Goal: Task Accomplishment & Management: Complete application form

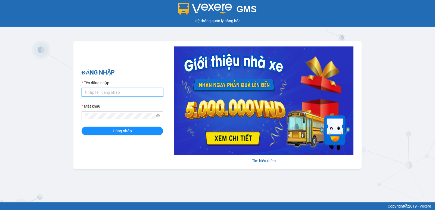
click at [95, 93] on input "Tên đăng nhập" at bounding box center [123, 92] width 82 height 9
type input "ngoctho.vtp"
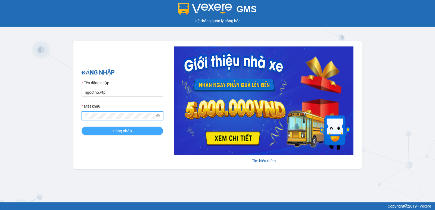
click at [153, 129] on button "Đăng nhập" at bounding box center [123, 131] width 82 height 9
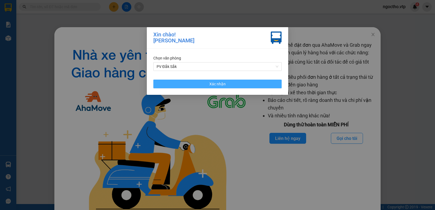
click at [231, 82] on button "Xác nhận" at bounding box center [217, 84] width 128 height 9
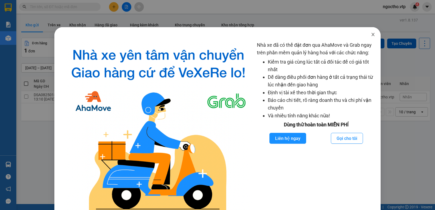
click at [371, 36] on icon "close" at bounding box center [372, 34] width 3 height 3
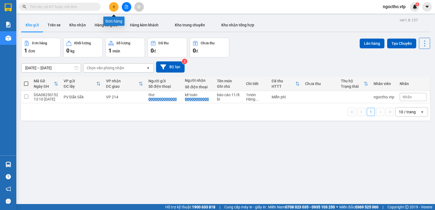
click at [115, 3] on button at bounding box center [114, 7] width 10 height 10
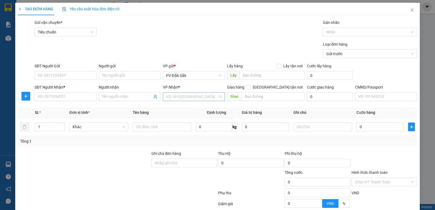
click at [174, 95] on input "search" at bounding box center [192, 97] width 52 height 8
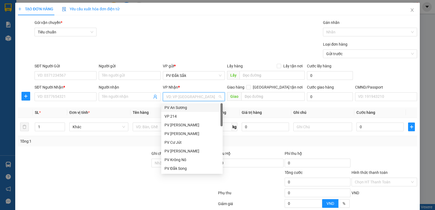
type input "v"
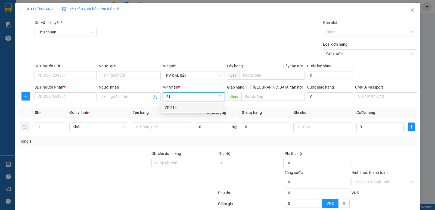
type input "214"
click at [175, 109] on div "VP 214" at bounding box center [191, 108] width 55 height 6
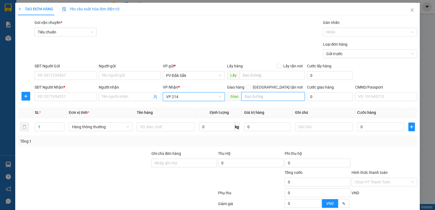
drag, startPoint x: 265, startPoint y: 95, endPoint x: 271, endPoint y: 92, distance: 7.0
click at [265, 95] on input "text" at bounding box center [273, 96] width 64 height 9
click at [250, 86] on input "Giao tận nơi" at bounding box center [248, 87] width 4 height 4
checkbox input "true"
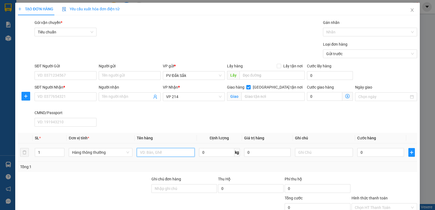
click at [145, 154] on input "text" at bounding box center [166, 152] width 58 height 9
click at [161, 156] on input "sr" at bounding box center [166, 152] width 58 height 9
type input "sr"
click at [58, 98] on input "SĐT Người Nhận *" at bounding box center [66, 96] width 62 height 9
click at [41, 96] on input "SĐT Người Nhận *" at bounding box center [66, 96] width 62 height 9
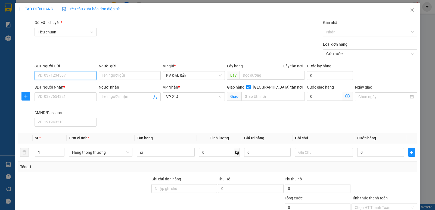
click at [47, 76] on input "SĐT Người Gửi" at bounding box center [66, 75] width 62 height 9
type input "0392529711"
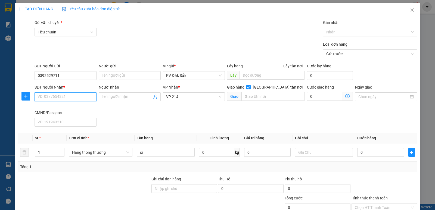
click at [52, 98] on input "SĐT Người Nhận *" at bounding box center [66, 96] width 62 height 9
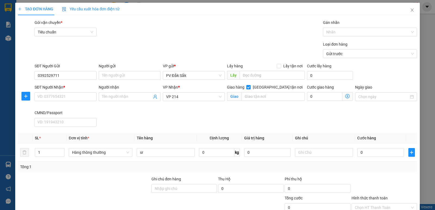
click at [40, 103] on div "SĐT Người Nhận * VD: 0377654321" at bounding box center [65, 97] width 64 height 26
click at [48, 96] on input "SĐT Người Nhận *" at bounding box center [66, 96] width 62 height 9
click at [268, 101] on div "Giao hàng Giao tận nơi Giao" at bounding box center [266, 93] width 78 height 19
click at [266, 97] on input "text" at bounding box center [273, 96] width 64 height 9
click at [184, 95] on span "VP 214" at bounding box center [193, 97] width 55 height 8
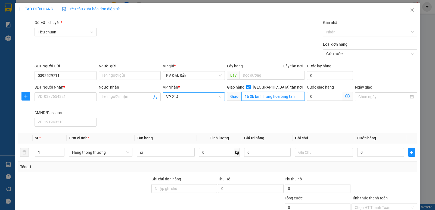
type input "1b 3b binh hưng hòa bing tân"
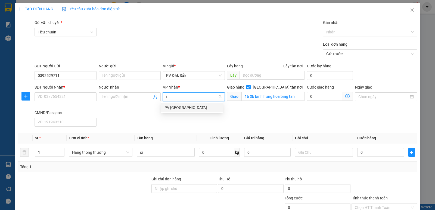
type input "tb"
click at [170, 106] on div "PV Tân Bình" at bounding box center [191, 108] width 55 height 6
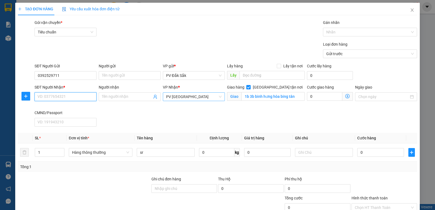
click at [46, 94] on input "SĐT Người Nhận *" at bounding box center [66, 96] width 62 height 9
click at [355, 99] on div at bounding box center [386, 96] width 62 height 9
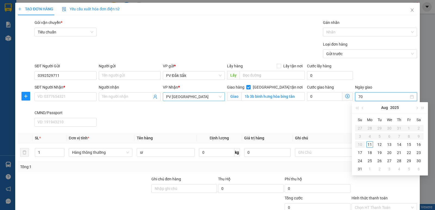
type input "7"
click at [316, 99] on input "0" at bounding box center [324, 96] width 35 height 9
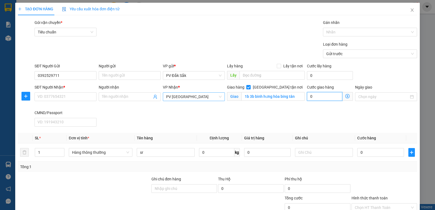
type input "7"
type input "70"
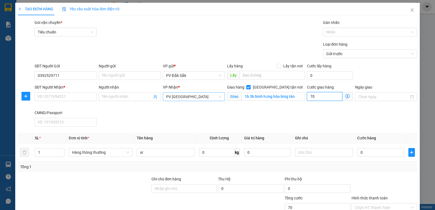
type input "700"
type input "7.000"
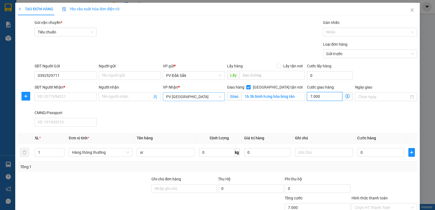
type input "70.000"
click at [364, 154] on input "0" at bounding box center [380, 152] width 46 height 9
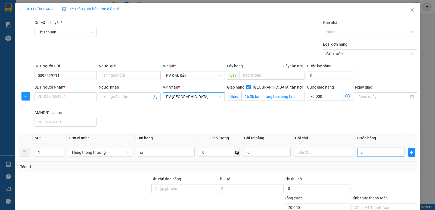
type input "5"
type input "70.005"
type input "50"
type input "70.050"
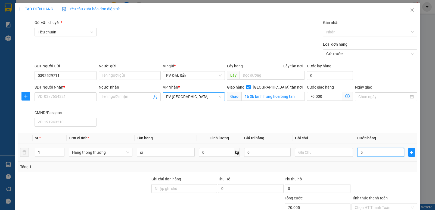
type input "70.050"
type input "500"
type input "70.500"
type input "5.000"
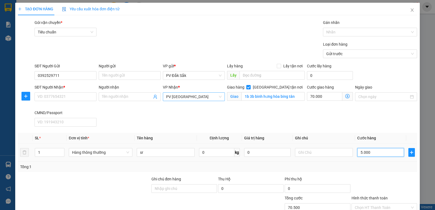
type input "75.000"
type input "50.000"
type input "120.000"
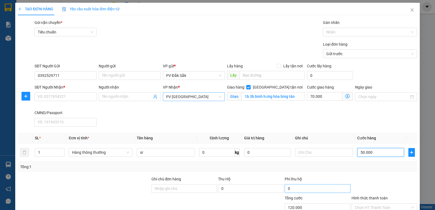
type input "50.000"
click at [328, 184] on input "0" at bounding box center [316, 188] width 65 height 9
click at [56, 96] on input "SĐT Người Nhận *" at bounding box center [66, 96] width 62 height 9
drag, startPoint x: 310, startPoint y: 96, endPoint x: 324, endPoint y: 101, distance: 15.2
click at [310, 96] on input "70.000" at bounding box center [324, 96] width 35 height 9
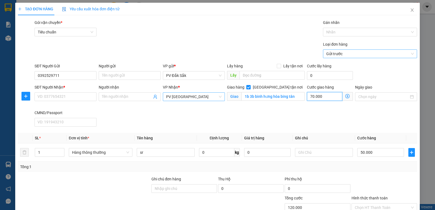
type input "50.008"
type input "80"
type input "50.080"
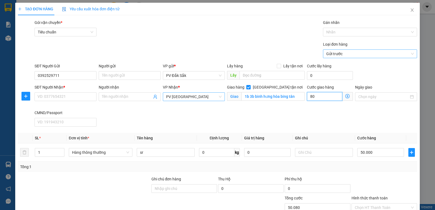
type input "800"
type input "50.800"
type input "8.000"
type input "58.000"
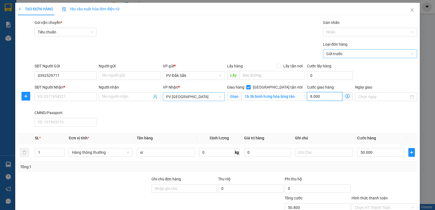
type input "58.000"
type input "80.000"
type input "130.000"
type input "850.000"
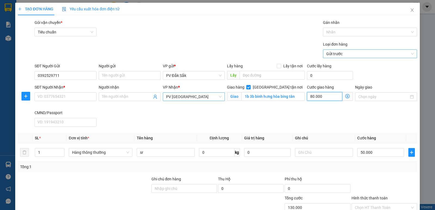
type input "850.000"
type input "80.000"
type input "130.000"
type input "80.000"
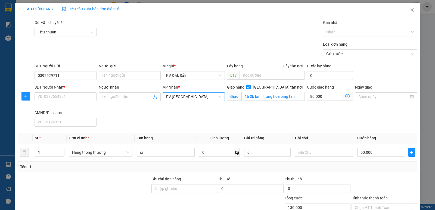
click at [242, 126] on div "SĐT Người Nhận * VD: 0377654321 Người nhận Tên người nhận VP Nhận * PV Tân Bình…" at bounding box center [225, 106] width 384 height 45
click at [53, 92] on input "SĐT Người Nhận *" at bounding box center [66, 96] width 62 height 9
click at [47, 97] on input "03455153459" at bounding box center [66, 96] width 62 height 9
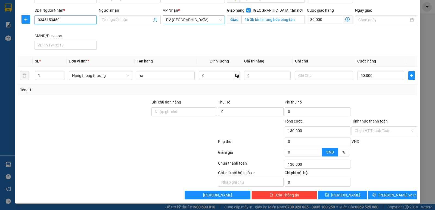
type input "0345153459"
click at [359, 124] on div "Hình thức thanh toán" at bounding box center [383, 122] width 65 height 8
click at [362, 122] on label "Hình thức thanh toán" at bounding box center [369, 121] width 36 height 4
click at [362, 127] on input "Hình thức thanh toán" at bounding box center [382, 131] width 55 height 8
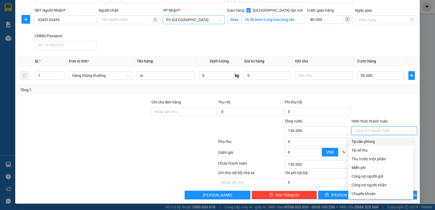
click at [361, 143] on div "Tại văn phòng" at bounding box center [380, 142] width 58 height 6
type input "0"
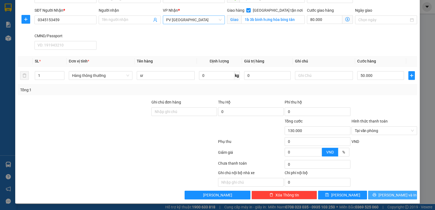
click at [385, 196] on span "Lưu và In" at bounding box center [397, 195] width 38 height 6
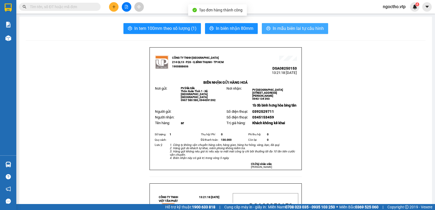
click at [283, 29] on span "In mẫu biên lai tự cấu hình" at bounding box center [298, 28] width 51 height 7
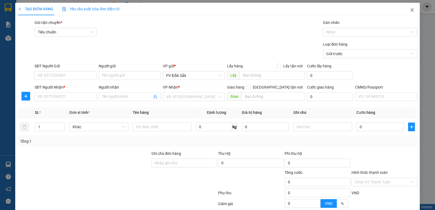
click at [411, 9] on span "Close" at bounding box center [411, 10] width 15 height 15
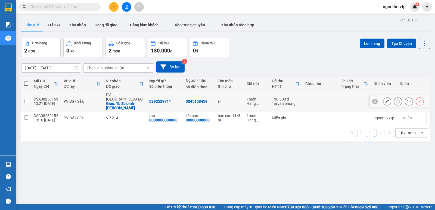
click at [385, 99] on icon at bounding box center [387, 101] width 4 height 4
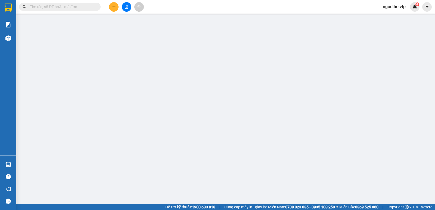
type input "0392529711"
type input "0345153459"
checkbox input "true"
type input "1b 3b binh hưng hòa bing tân"
type input "130.000"
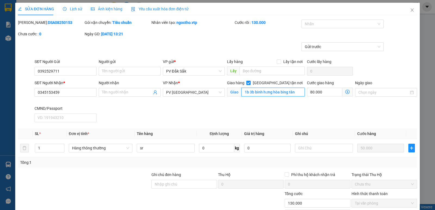
click at [293, 91] on input "1b 3b binh hưng hòa bing tân" at bounding box center [273, 92] width 64 height 9
click at [285, 90] on input "1b 3b binh hưng hòa bing tân" at bounding box center [273, 92] width 64 height 9
click at [286, 93] on input "1b 3b binh hưng hòa bing tân" at bounding box center [273, 92] width 64 height 9
click at [278, 95] on input "1b 3b binh hưng hòa bing tân" at bounding box center [273, 92] width 64 height 9
click at [287, 92] on input "1b 3b binh hưng hòa bing tân" at bounding box center [273, 92] width 64 height 9
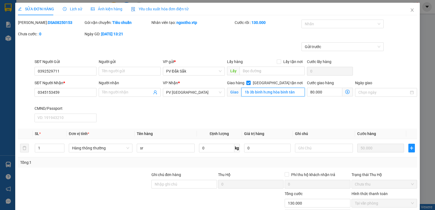
scroll to position [73, 0]
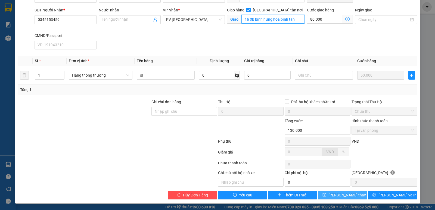
type input "1b 3b binh hưng hòa binh tân"
drag, startPoint x: 335, startPoint y: 196, endPoint x: 322, endPoint y: 179, distance: 21.5
click at [335, 196] on span "Lưu thay đổi" at bounding box center [349, 195] width 43 height 6
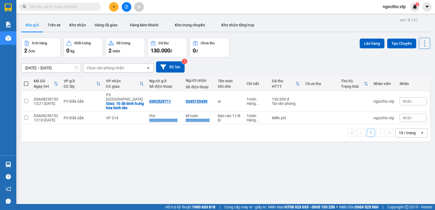
click at [387, 5] on span "ngoctho.vtp" at bounding box center [394, 6] width 32 height 7
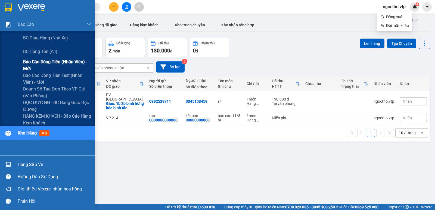
click at [48, 60] on span "Báo cáo dòng tiền (nhân viên) - mới" at bounding box center [57, 65] width 68 height 14
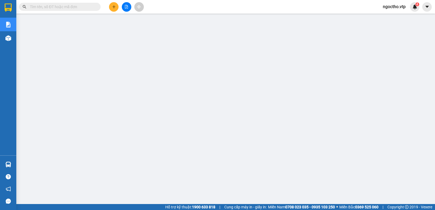
click at [56, 6] on input "text" at bounding box center [62, 7] width 64 height 6
click at [387, 8] on span "ngoctho.vtp" at bounding box center [394, 6] width 32 height 7
click at [388, 17] on span "Đăng xuất" at bounding box center [397, 17] width 23 height 6
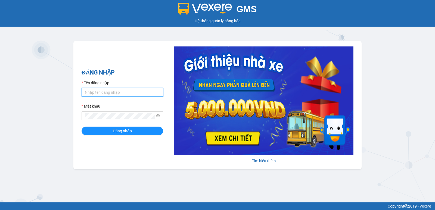
click at [87, 92] on input "Tên đăng nhập" at bounding box center [123, 92] width 82 height 9
type input "nguyenthithin.vtp"
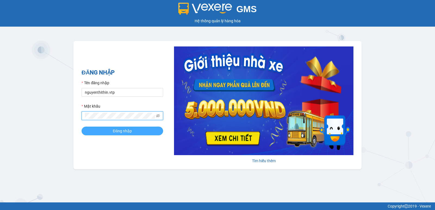
click at [123, 134] on span "Đăng nhập" at bounding box center [122, 131] width 19 height 6
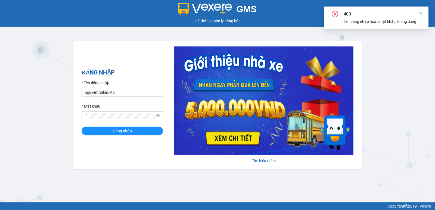
click at [419, 14] on icon "close" at bounding box center [420, 14] width 4 height 4
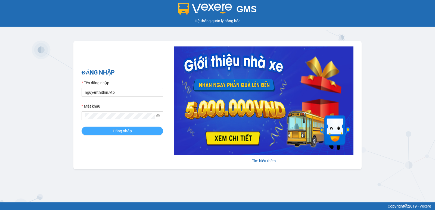
click at [110, 129] on button "Đăng nhập" at bounding box center [123, 131] width 82 height 9
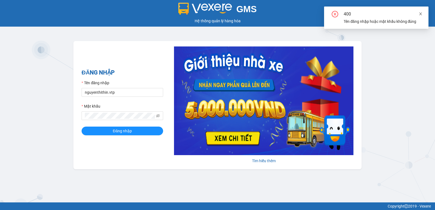
click at [420, 14] on icon "close" at bounding box center [420, 14] width 4 height 4
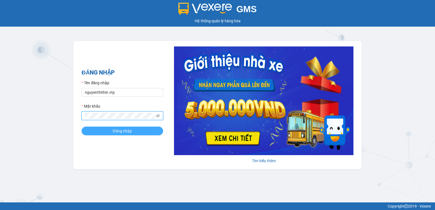
click at [123, 131] on span "Đăng nhập" at bounding box center [122, 131] width 19 height 6
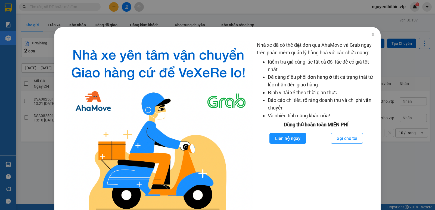
click at [372, 36] on span "Close" at bounding box center [372, 34] width 15 height 15
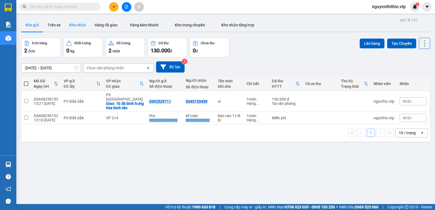
click at [81, 27] on button "Kho nhận" at bounding box center [77, 24] width 25 height 13
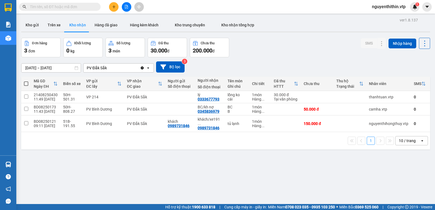
click at [35, 6] on input "text" at bounding box center [62, 7] width 64 height 6
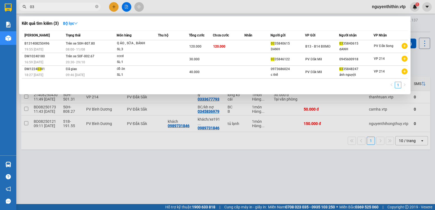
type input "0"
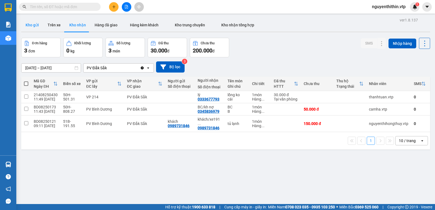
click at [33, 24] on button "Kho gửi" at bounding box center [32, 24] width 22 height 13
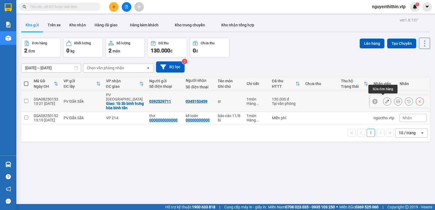
click at [385, 99] on icon at bounding box center [387, 101] width 4 height 4
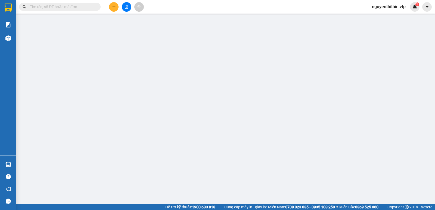
type input "0392529711"
type input "0345153459"
checkbox input "true"
type input "1b 3b binh hưng hòa binh tân"
type input "130.000"
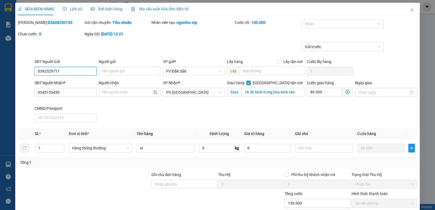
scroll to position [73, 0]
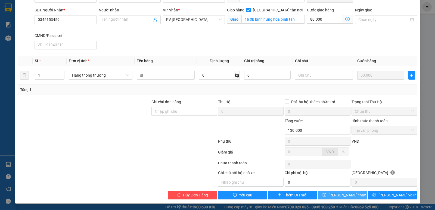
click at [344, 195] on span "Lưu thay đổi" at bounding box center [349, 195] width 43 height 6
